Goal: Transaction & Acquisition: Download file/media

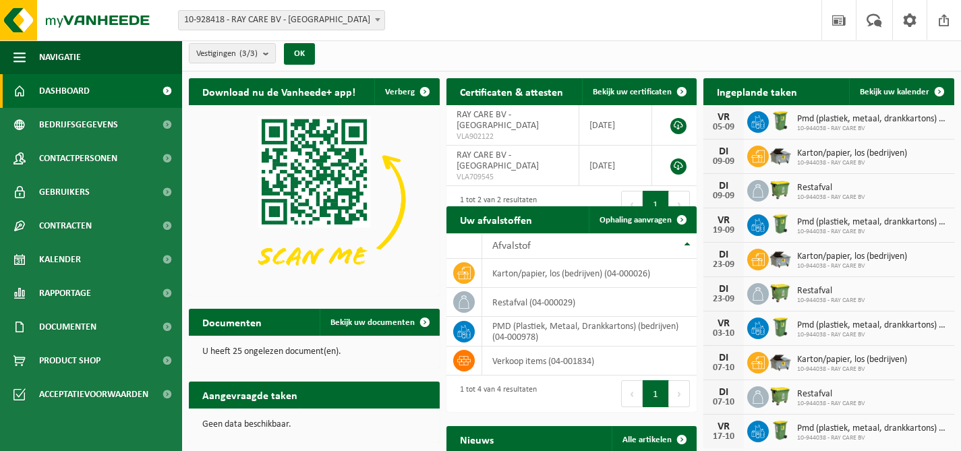
scroll to position [3, 0]
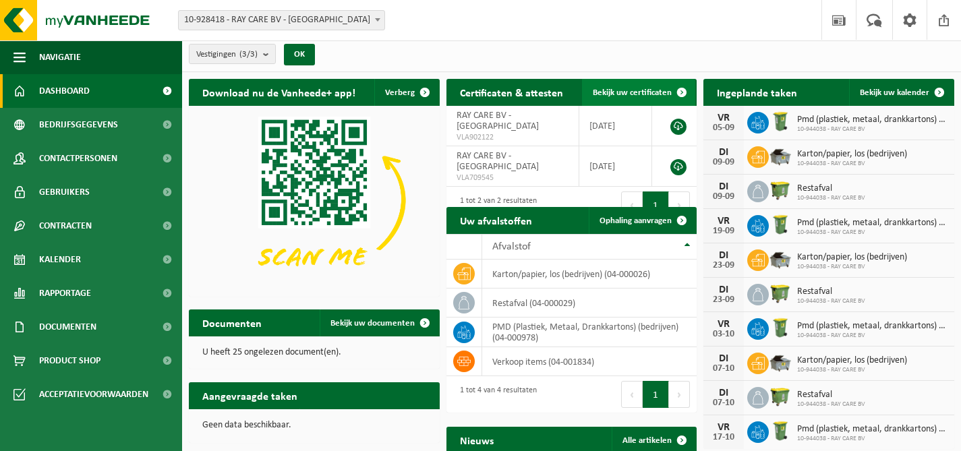
click at [647, 96] on span "Bekijk uw certificaten" at bounding box center [632, 92] width 79 height 9
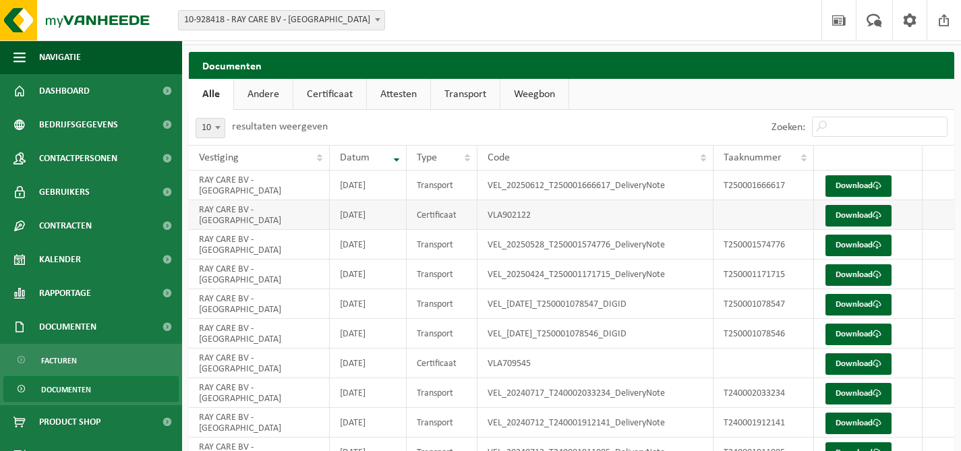
scroll to position [28, 0]
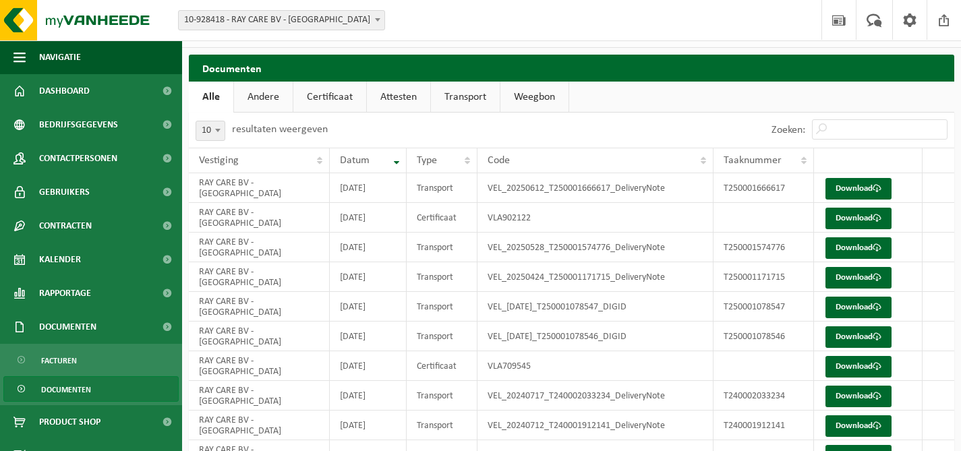
click at [323, 98] on link "Certificaat" at bounding box center [329, 97] width 73 height 31
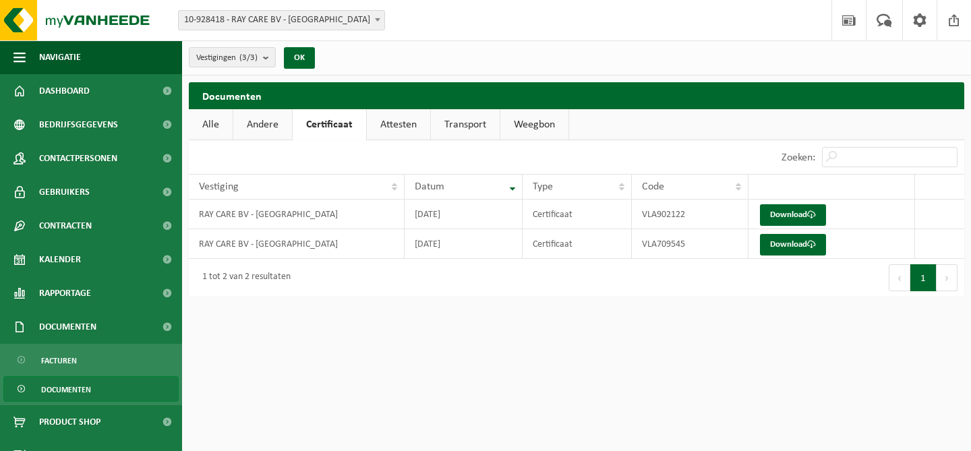
click at [212, 125] on link "Alle" at bounding box center [211, 124] width 44 height 31
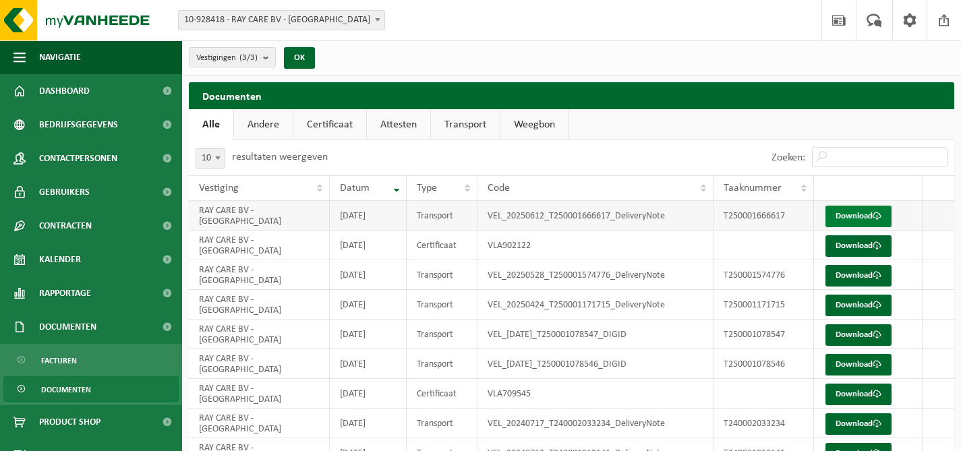
click at [841, 215] on link "Download" at bounding box center [859, 217] width 66 height 22
click at [870, 247] on link "Download" at bounding box center [859, 246] width 66 height 22
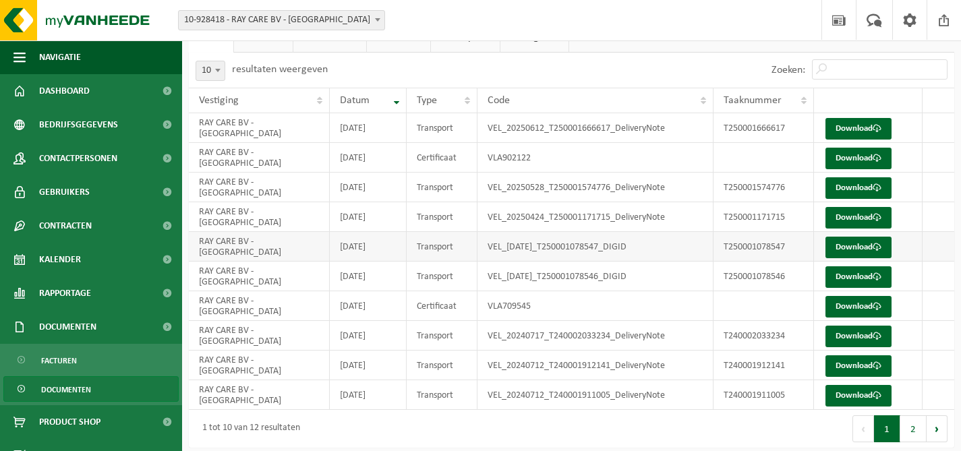
scroll to position [98, 0]
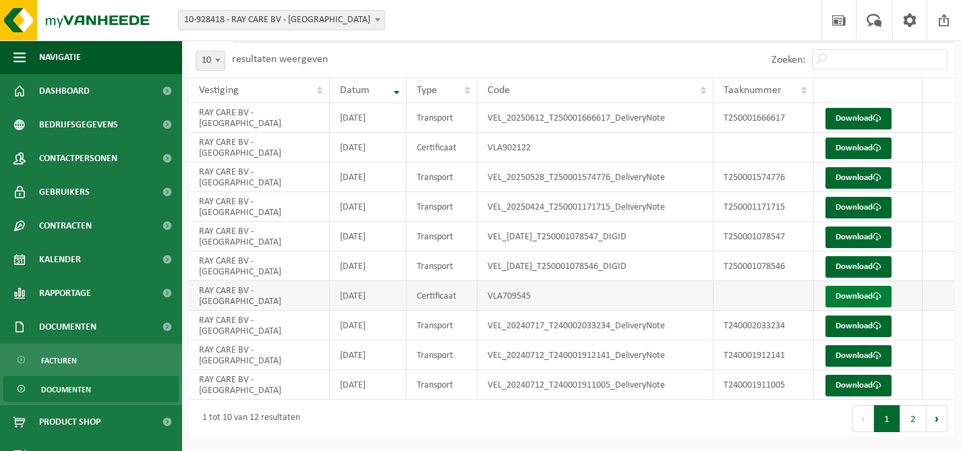
click at [842, 297] on link "Download" at bounding box center [859, 297] width 66 height 22
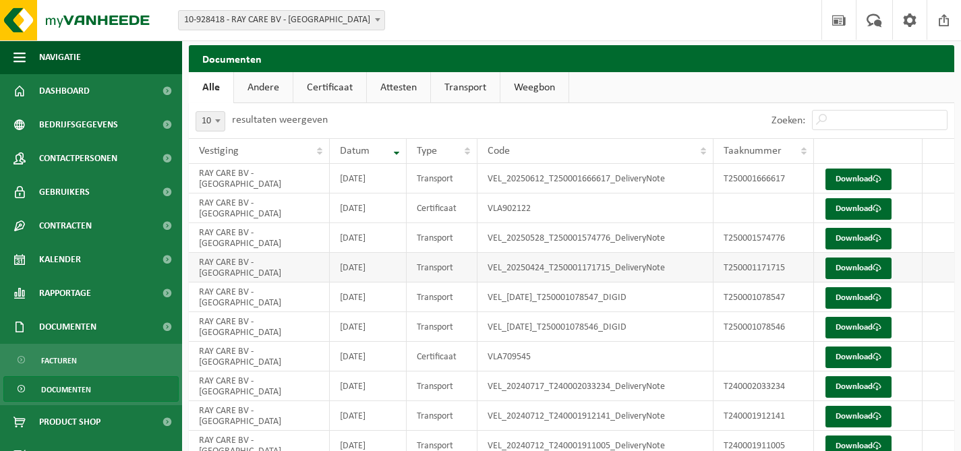
scroll to position [20, 0]
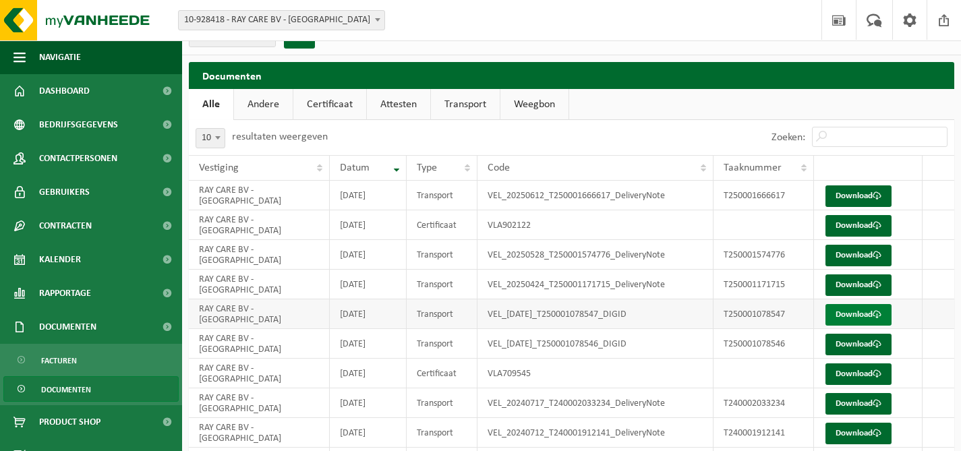
click at [857, 317] on link "Download" at bounding box center [859, 315] width 66 height 22
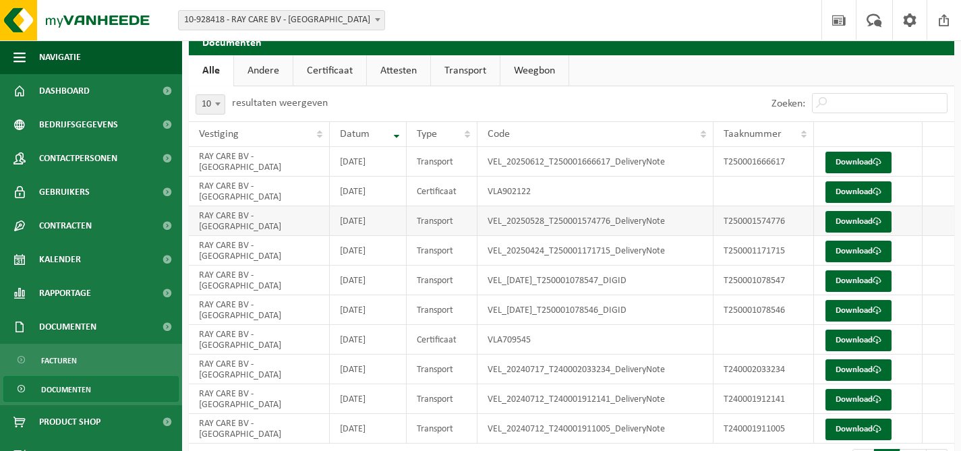
scroll to position [75, 0]
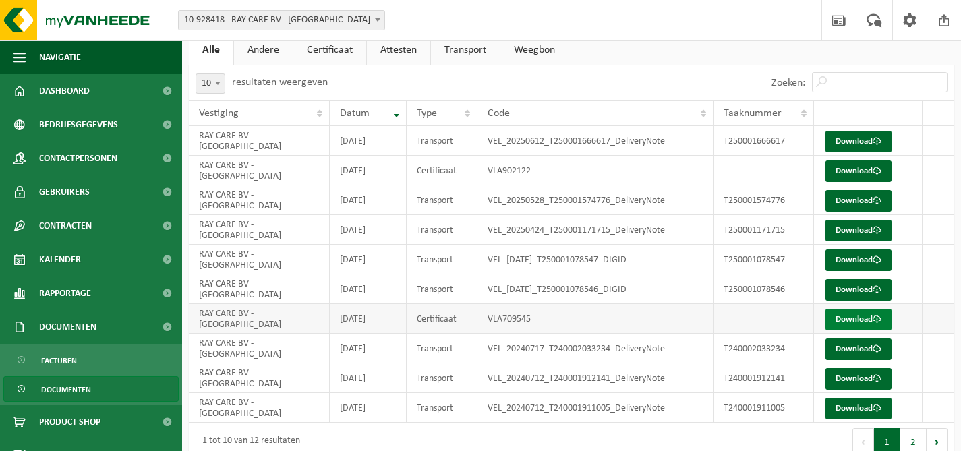
click at [842, 312] on link "Download" at bounding box center [859, 320] width 66 height 22
click at [625, 78] on div "Zoeken:" at bounding box center [763, 82] width 383 height 35
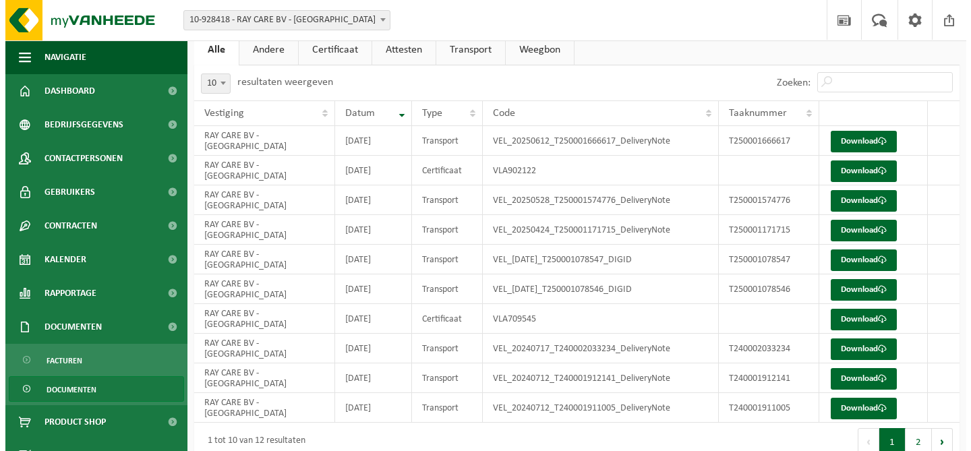
scroll to position [0, 0]
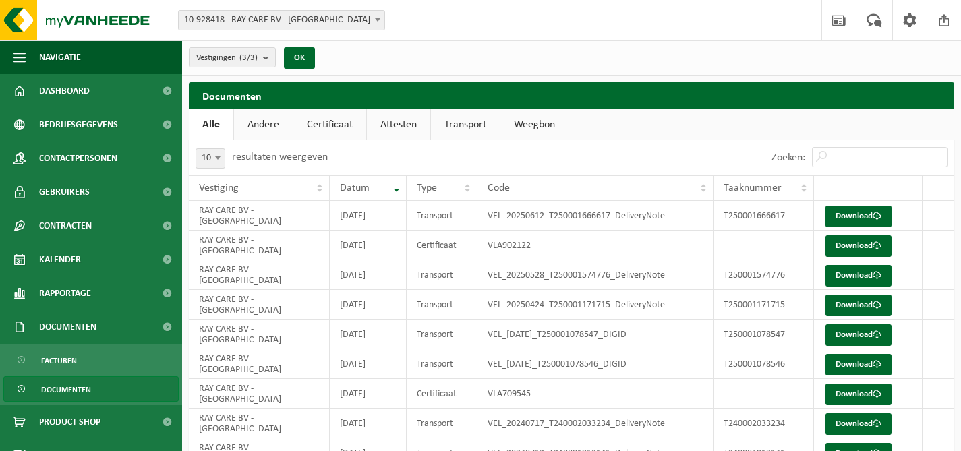
click at [395, 126] on link "Attesten" at bounding box center [398, 124] width 63 height 31
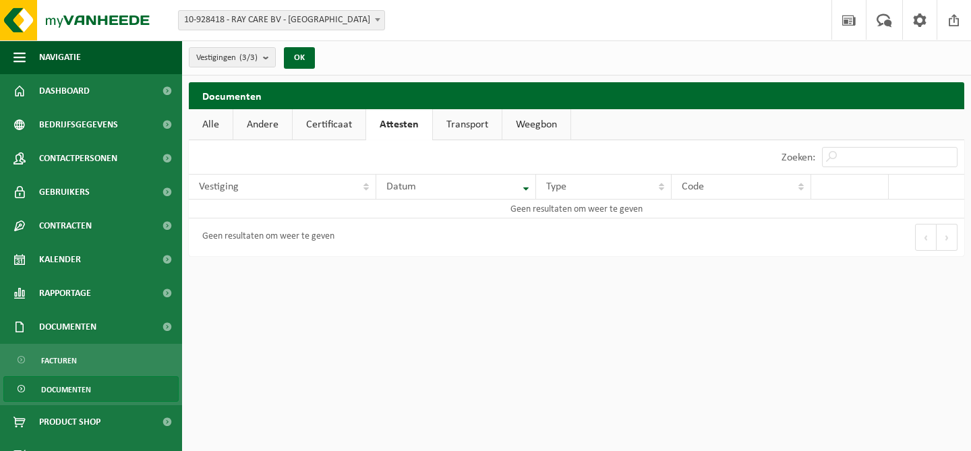
click at [325, 123] on link "Certificaat" at bounding box center [329, 124] width 73 height 31
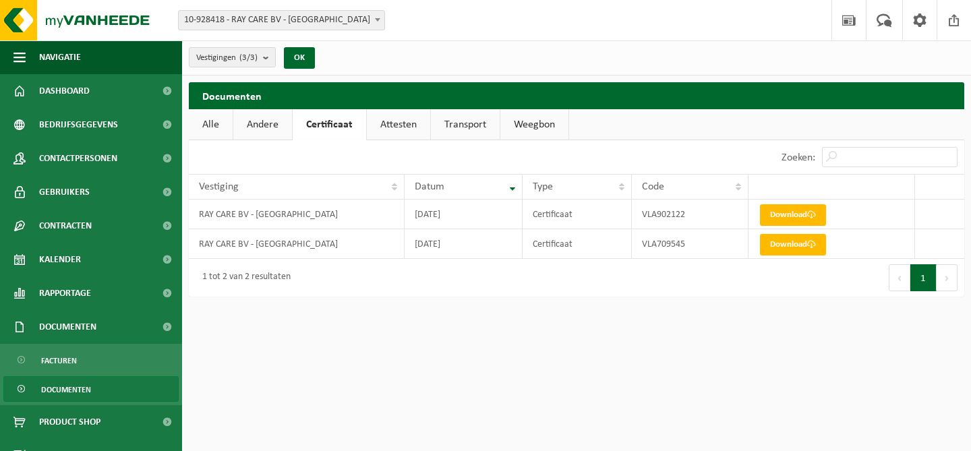
click at [382, 157] on div "10 25 50 100 10 resultaten weergeven" at bounding box center [383, 157] width 388 height 34
click at [262, 151] on div "10 25 50 100 10 resultaten weergeven" at bounding box center [383, 157] width 388 height 34
